Goal: Obtain resource: Download file/media

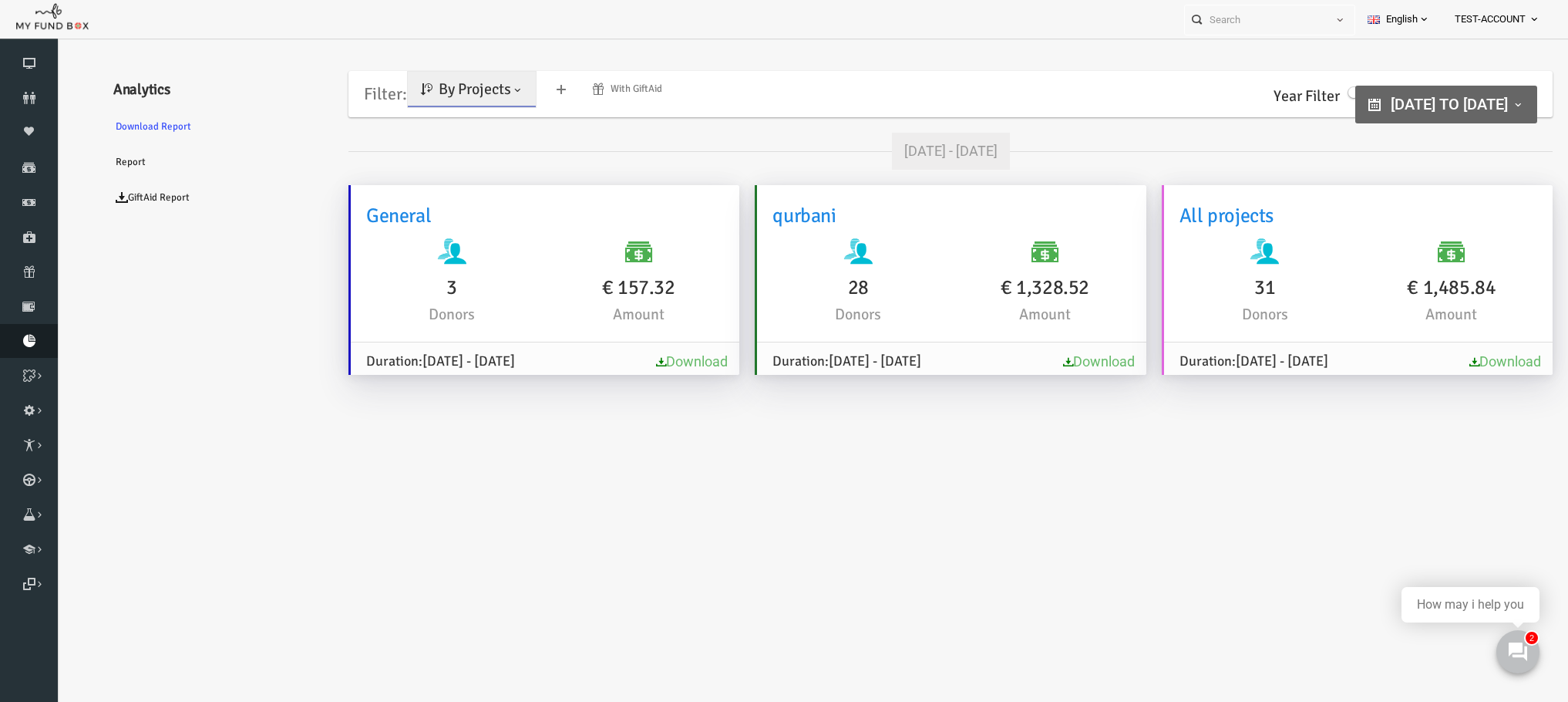
click at [27, 335] on icon at bounding box center [28, 341] width 58 height 13
